Goal: Information Seeking & Learning: Check status

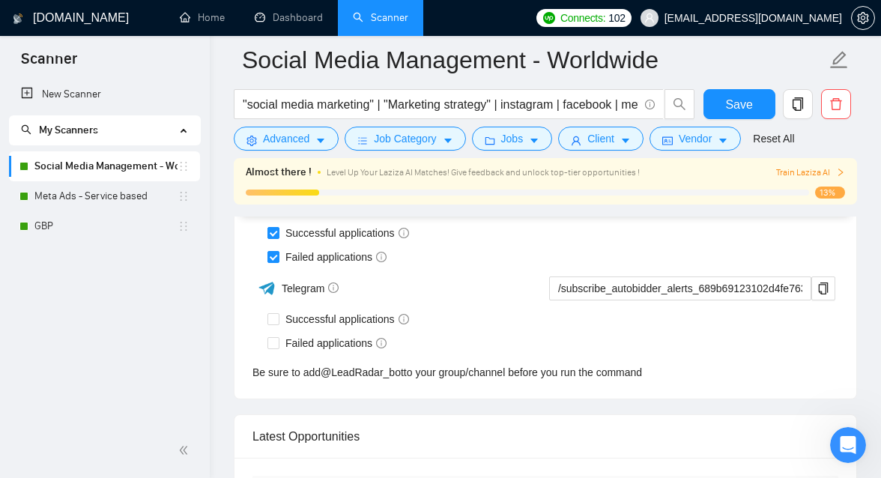
scroll to position [3792, 0]
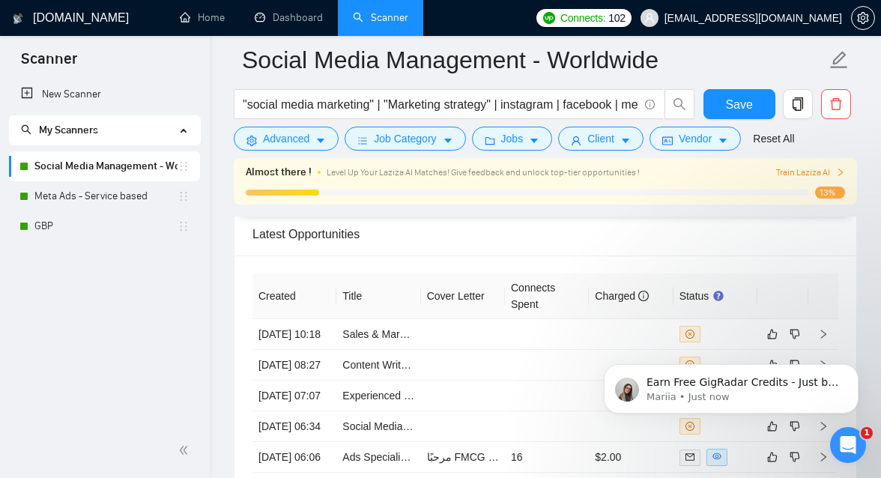
scroll to position [4023, 0]
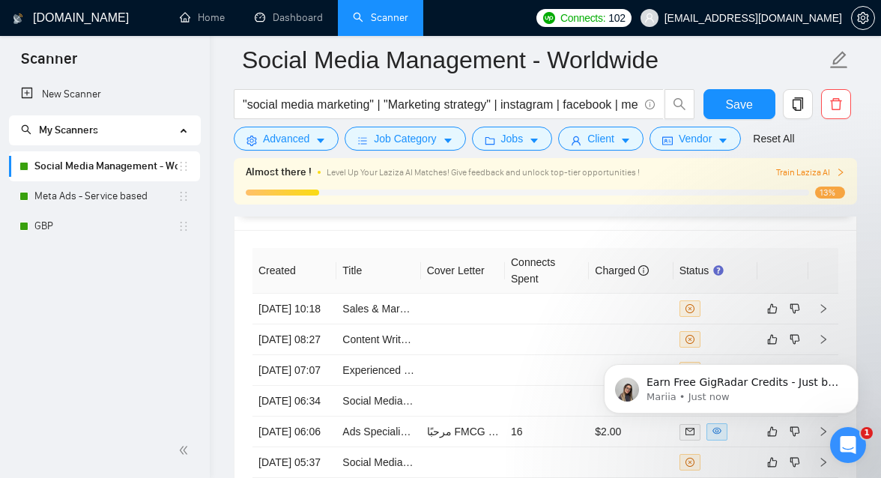
click at [845, 434] on icon "Open Intercom Messenger" at bounding box center [848, 445] width 25 height 25
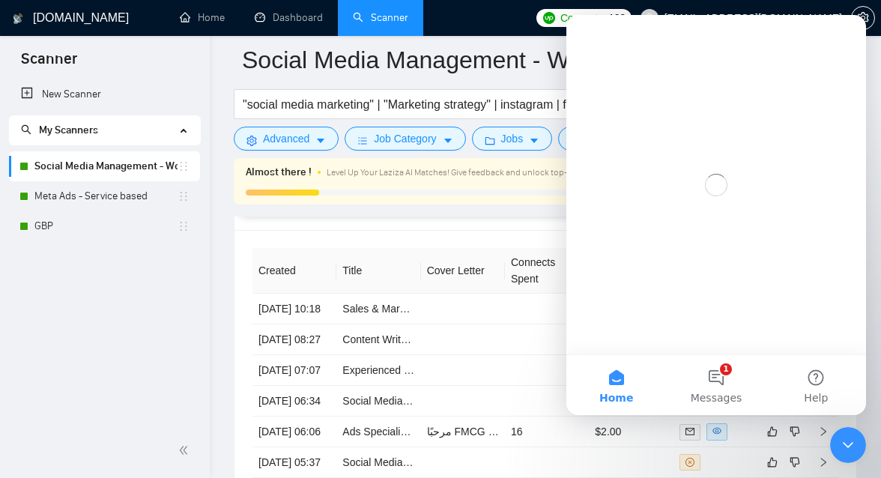
scroll to position [0, 0]
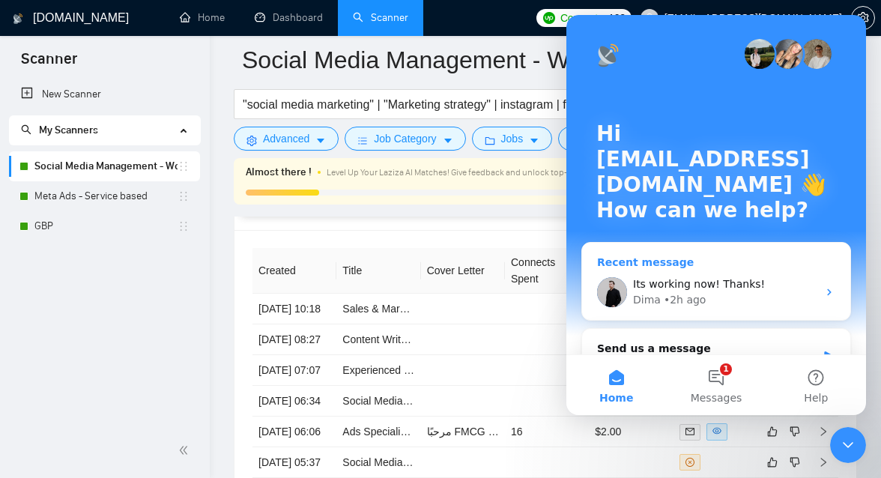
click at [741, 303] on div "Dima • 2h ago" at bounding box center [725, 300] width 184 height 16
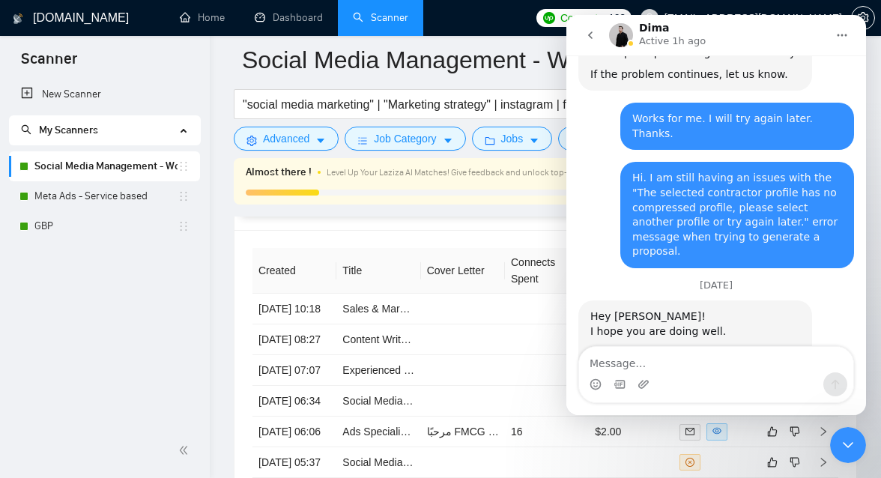
scroll to position [1712, 0]
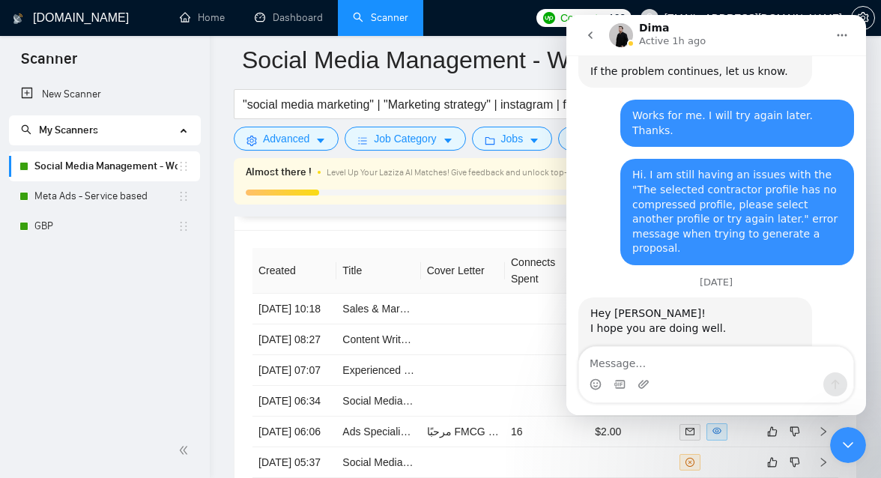
click at [593, 40] on icon "go back" at bounding box center [590, 35] width 12 height 12
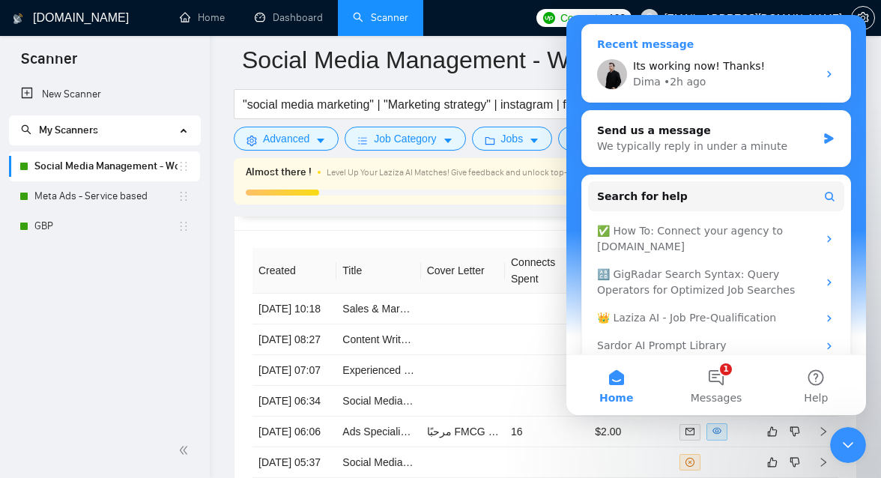
scroll to position [236, 0]
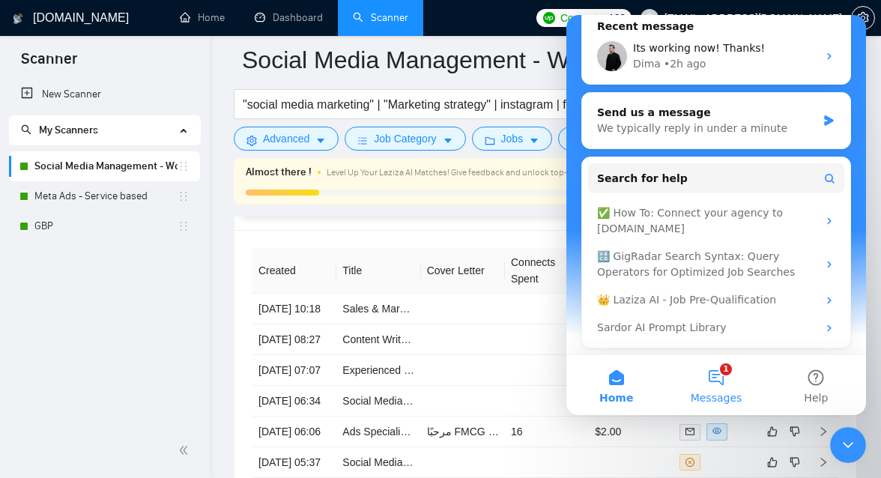
click at [708, 383] on button "1 Messages" at bounding box center [716, 385] width 100 height 60
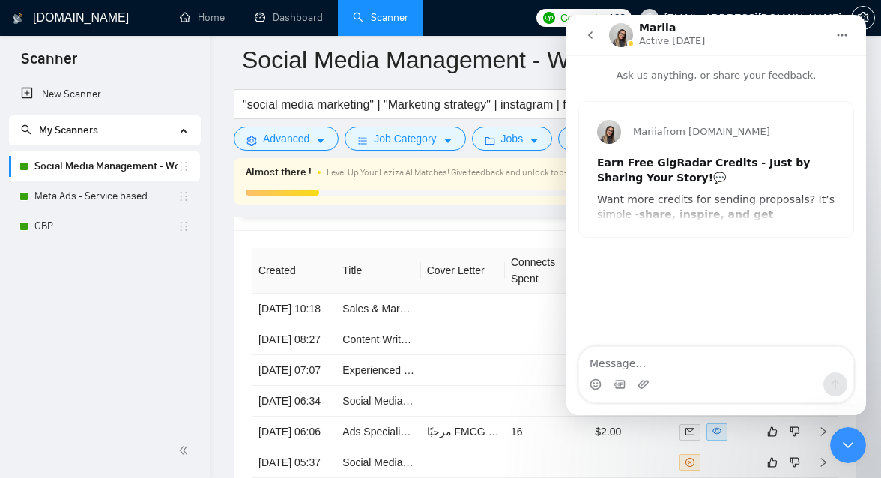
click at [663, 216] on div "Mariia from [DOMAIN_NAME] Earn Free GigRadar Credits - Just by Sharing Your Sto…" at bounding box center [716, 169] width 274 height 135
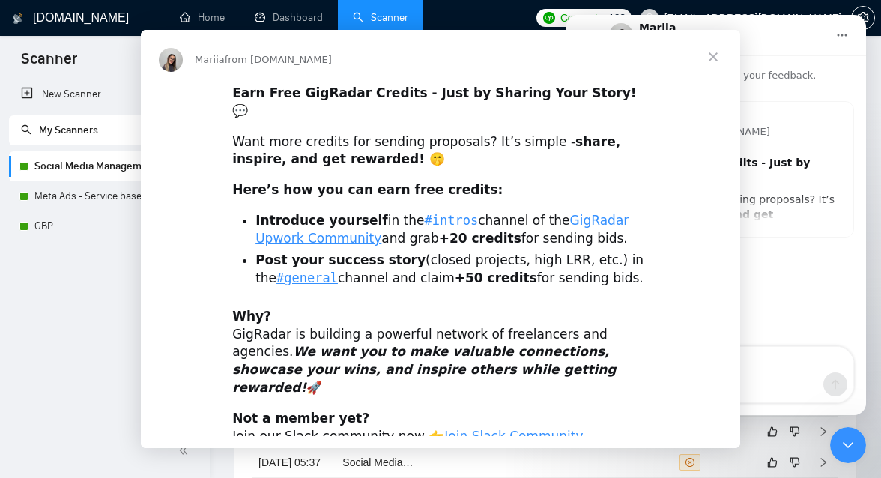
scroll to position [0, 0]
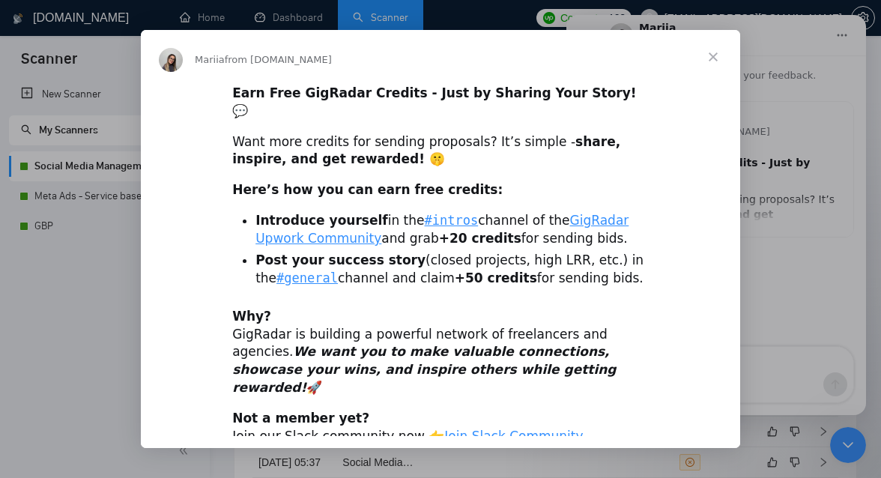
click at [710, 55] on span "Close" at bounding box center [713, 57] width 54 height 54
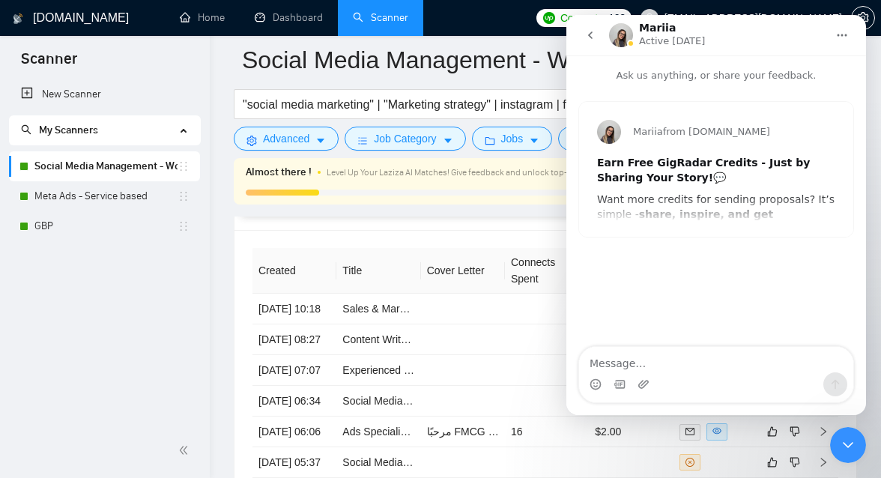
click at [586, 40] on icon "go back" at bounding box center [590, 35] width 12 height 12
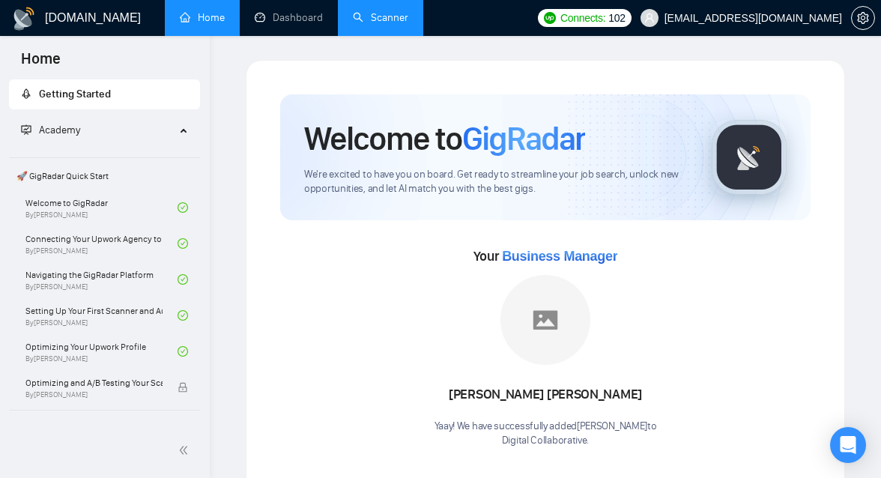
click at [384, 21] on link "Scanner" at bounding box center [380, 17] width 55 height 13
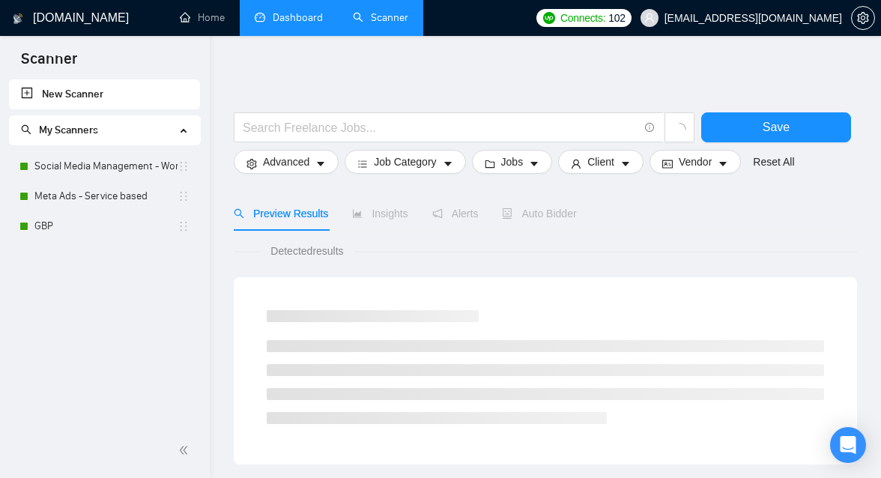
click at [306, 14] on link "Dashboard" at bounding box center [289, 17] width 68 height 13
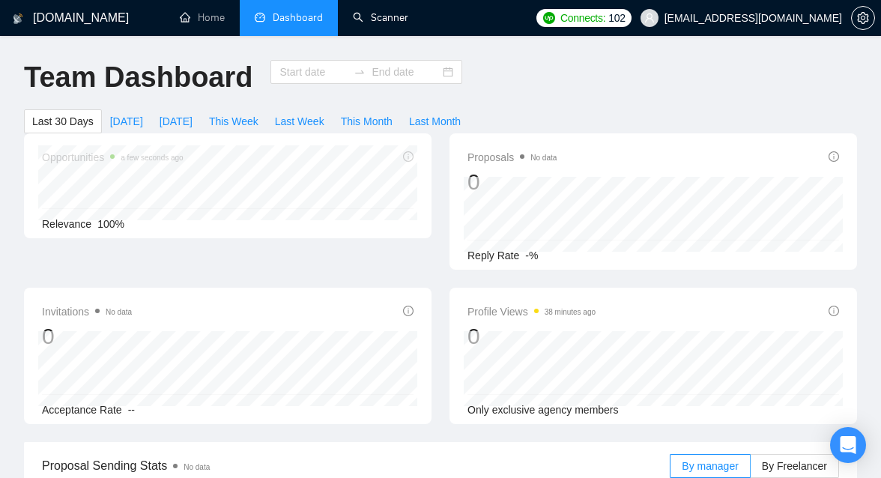
type input "2025-07-14"
type input "2025-08-13"
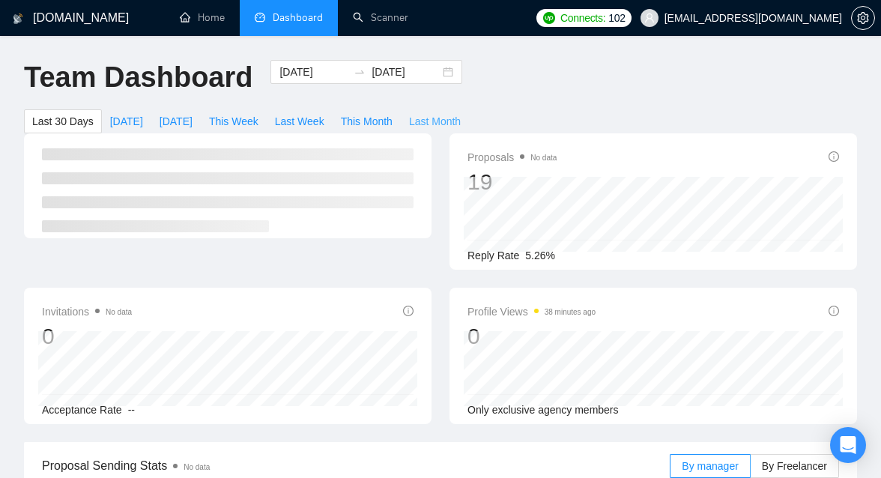
scroll to position [19, 0]
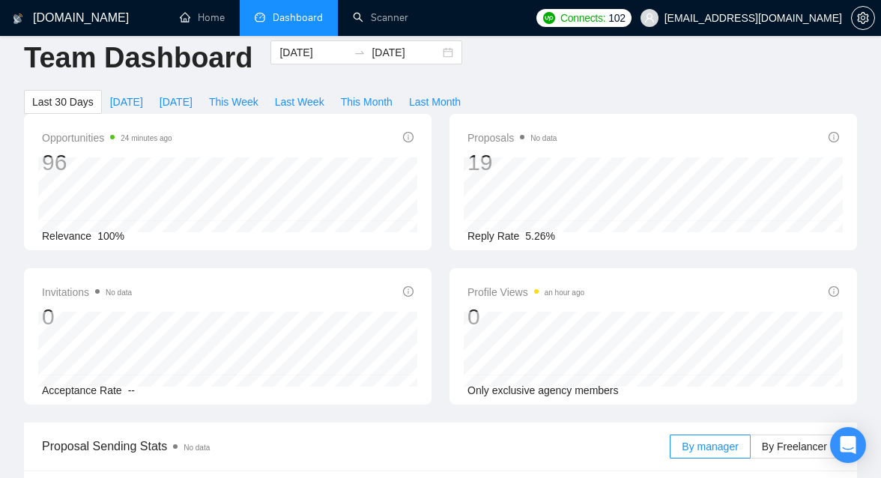
click at [515, 240] on span "Reply Rate" at bounding box center [493, 236] width 52 height 12
click at [534, 197] on div "2025-07-18 Replied 0" at bounding box center [653, 194] width 379 height 75
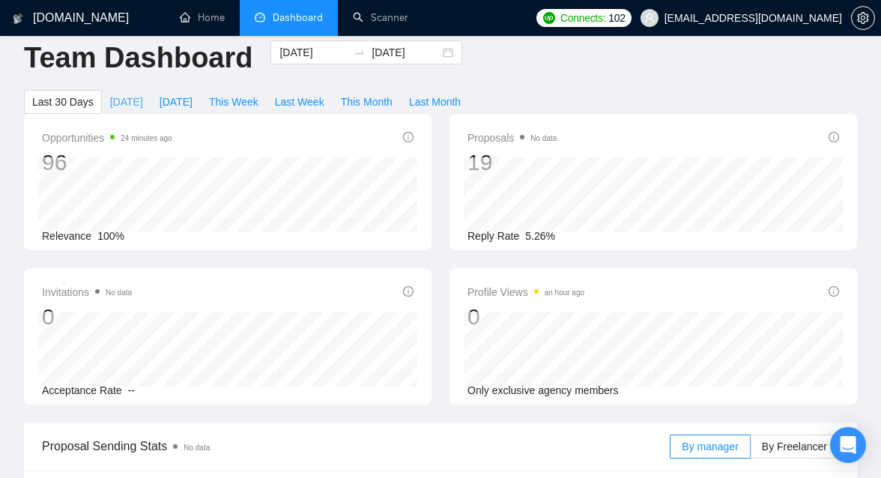
click at [128, 103] on span "Today" at bounding box center [126, 102] width 33 height 16
type input "2025-08-13"
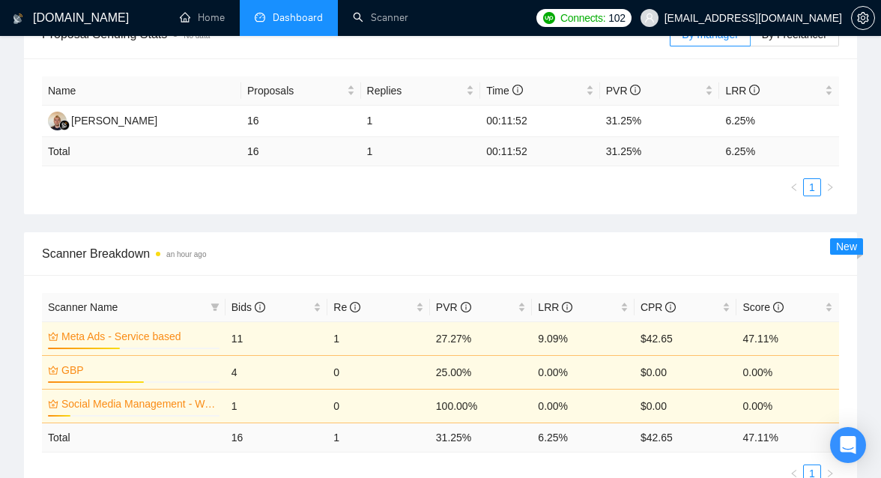
scroll to position [458, 0]
